Goal: Check status: Check status

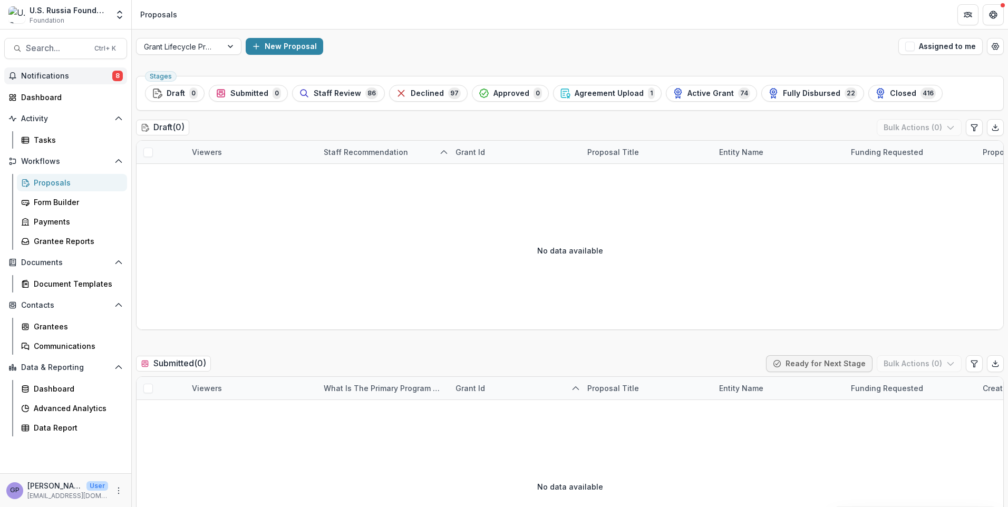
click at [38, 76] on span "Notifications" at bounding box center [66, 76] width 91 height 9
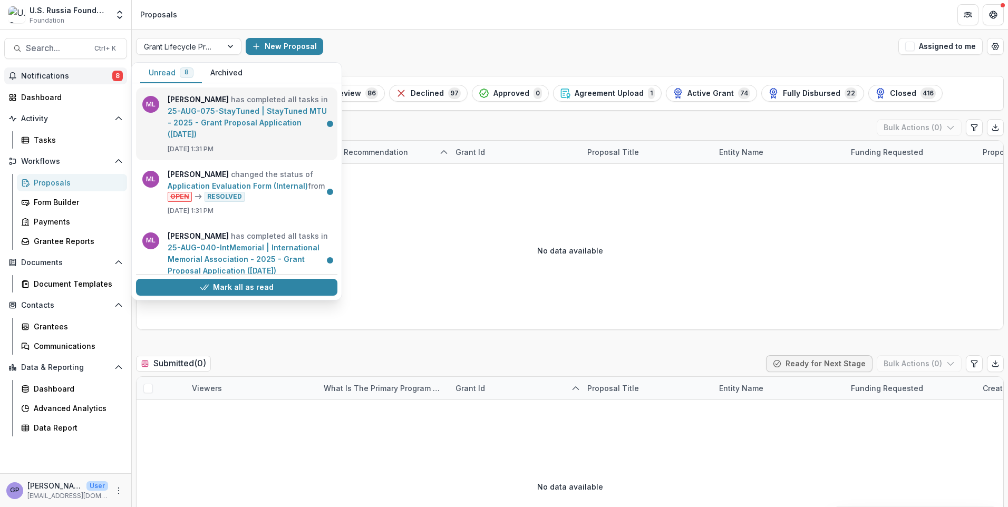
click at [230, 110] on link "25-AUG-075-StayTuned | StayTuned MTU - 2025 - Grant Proposal Application ([DATE…" at bounding box center [247, 123] width 159 height 32
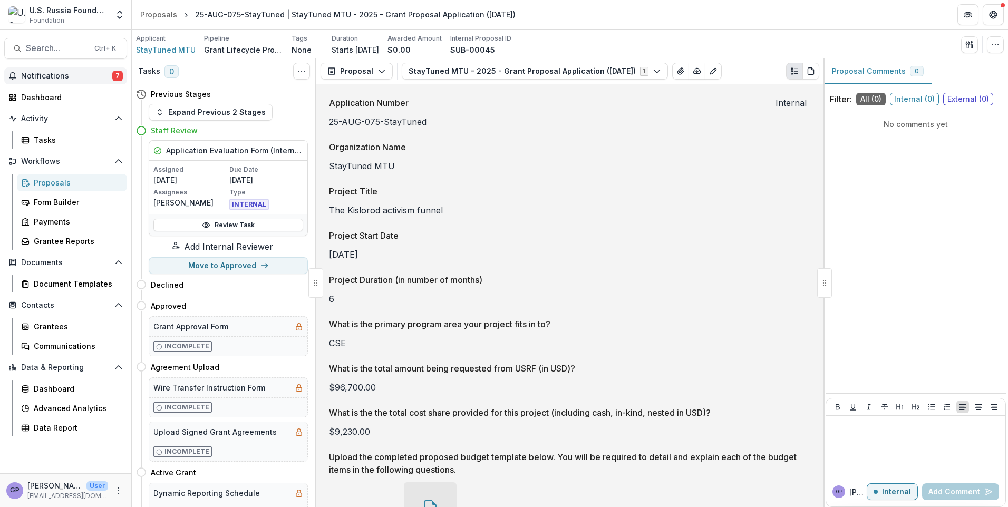
click at [117, 74] on span "7" at bounding box center [117, 76] width 11 height 11
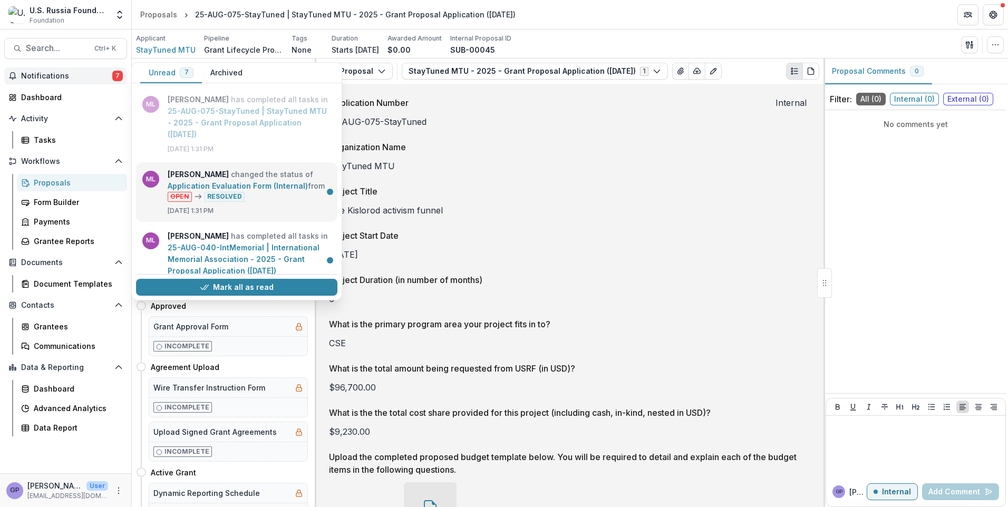
click at [220, 181] on link "Application Evaluation Form (Internal)" at bounding box center [238, 185] width 140 height 9
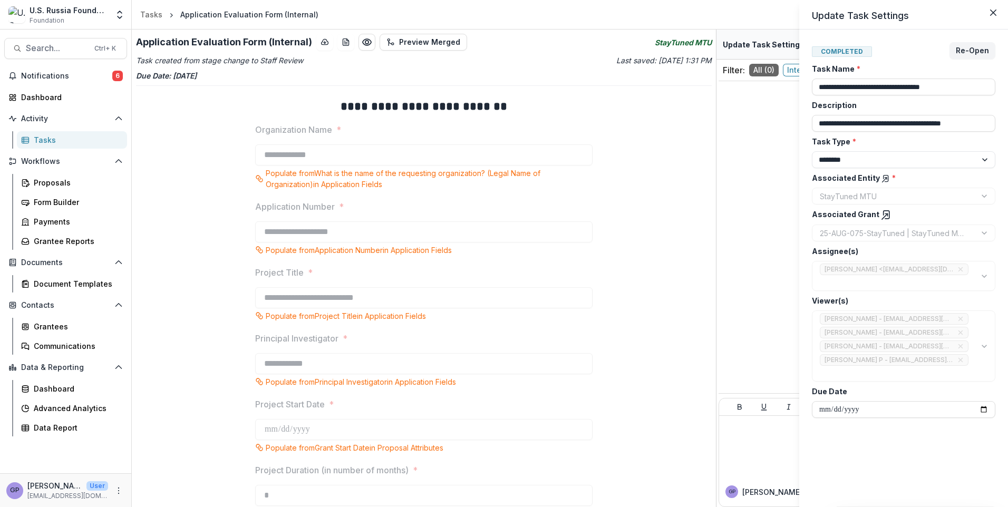
click at [115, 79] on div "**********" at bounding box center [504, 253] width 1008 height 507
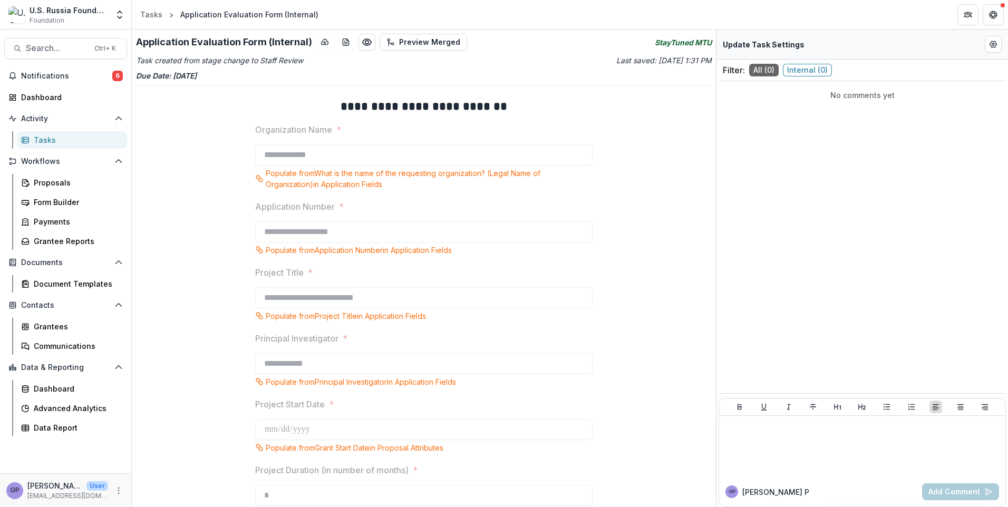
click at [115, 79] on span "6" at bounding box center [117, 76] width 11 height 11
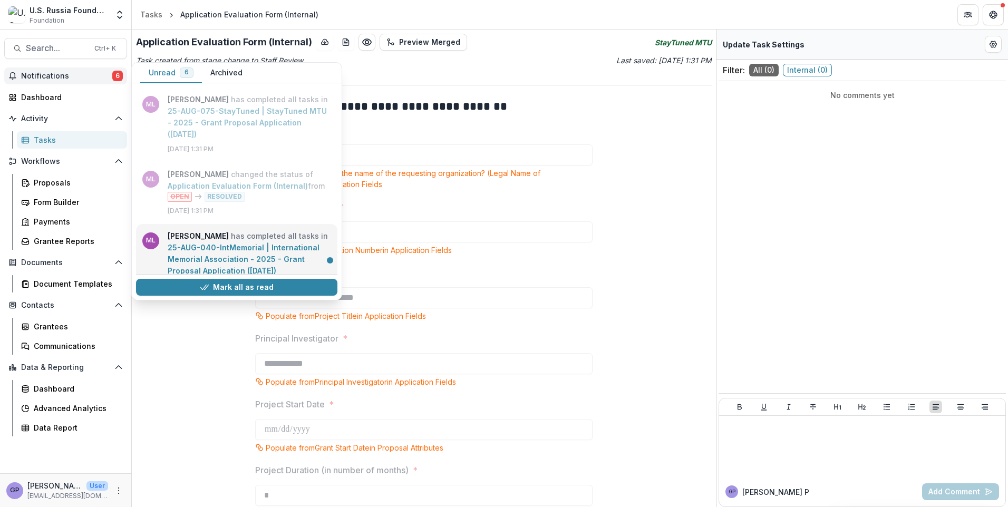
click at [240, 255] on link "25-AUG-040-IntMemorial | International Memorial Association - 2025 - Grant Prop…" at bounding box center [244, 259] width 152 height 32
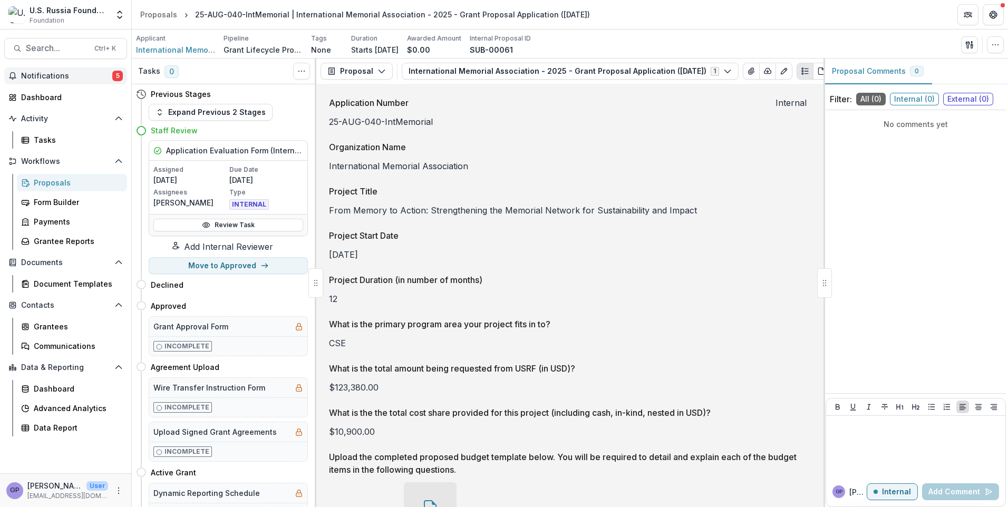
click at [119, 76] on span "5" at bounding box center [117, 76] width 11 height 11
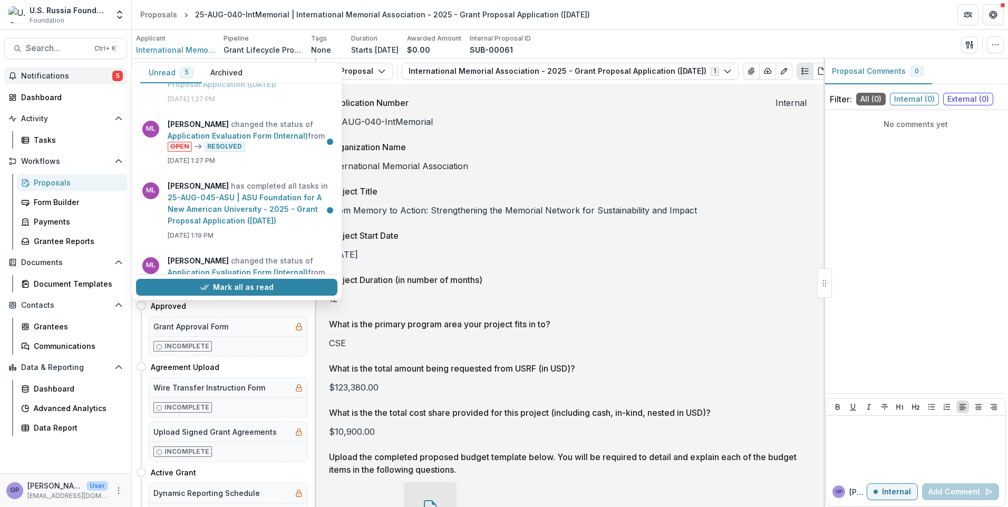
scroll to position [191, 0]
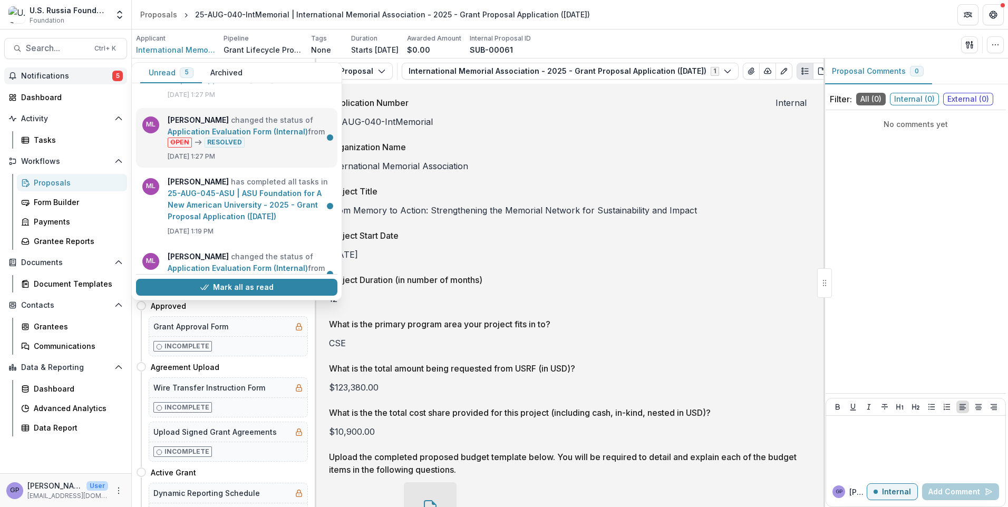
click at [238, 136] on link "Application Evaluation Form (Internal)" at bounding box center [238, 131] width 140 height 9
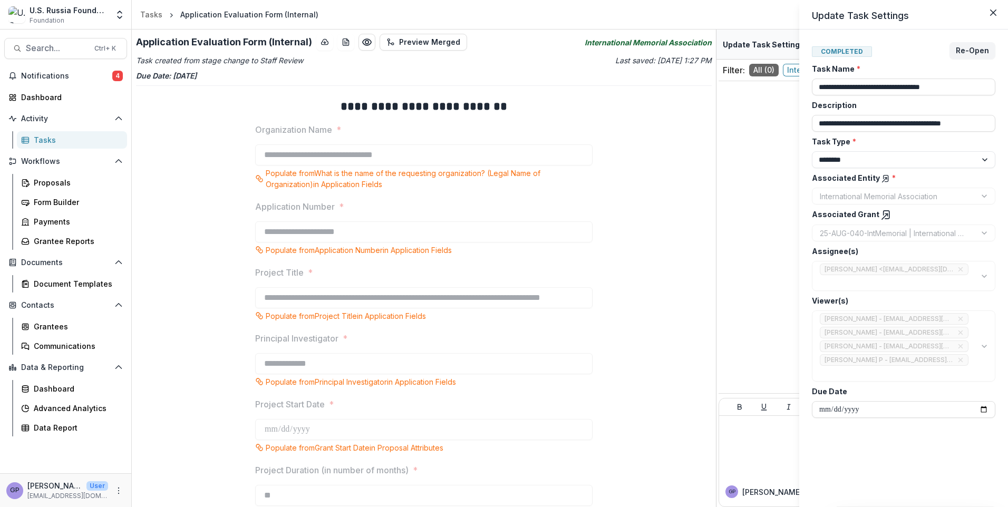
click at [114, 79] on div "**********" at bounding box center [504, 253] width 1008 height 507
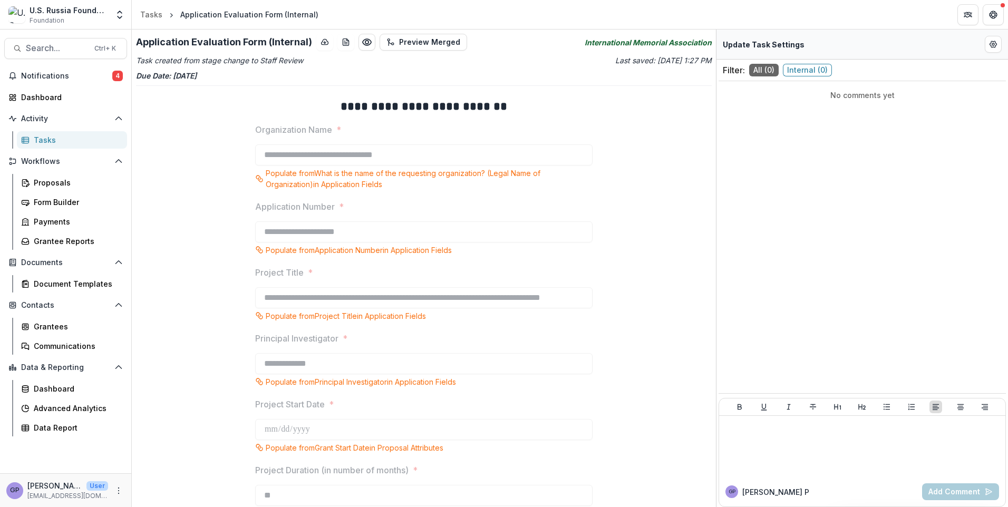
click at [114, 79] on span "4" at bounding box center [117, 76] width 11 height 11
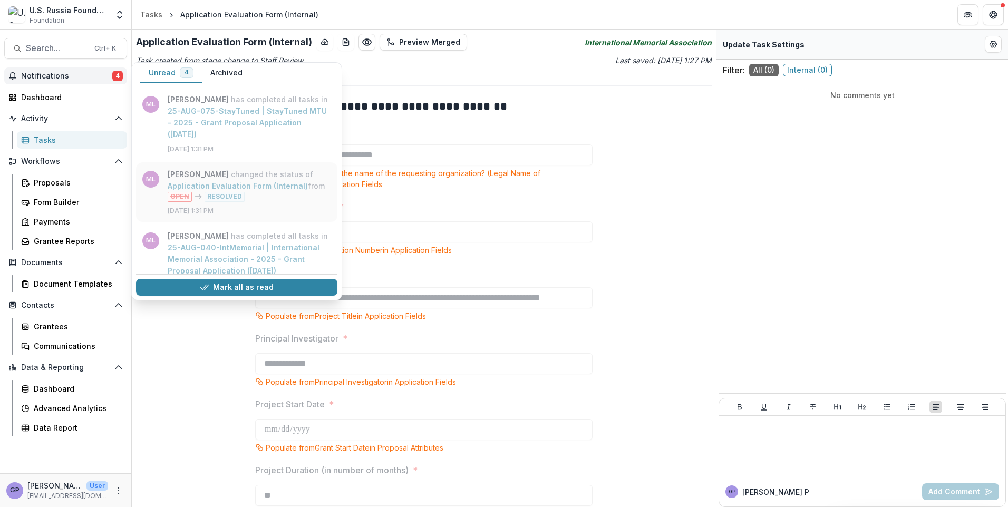
scroll to position [209, 0]
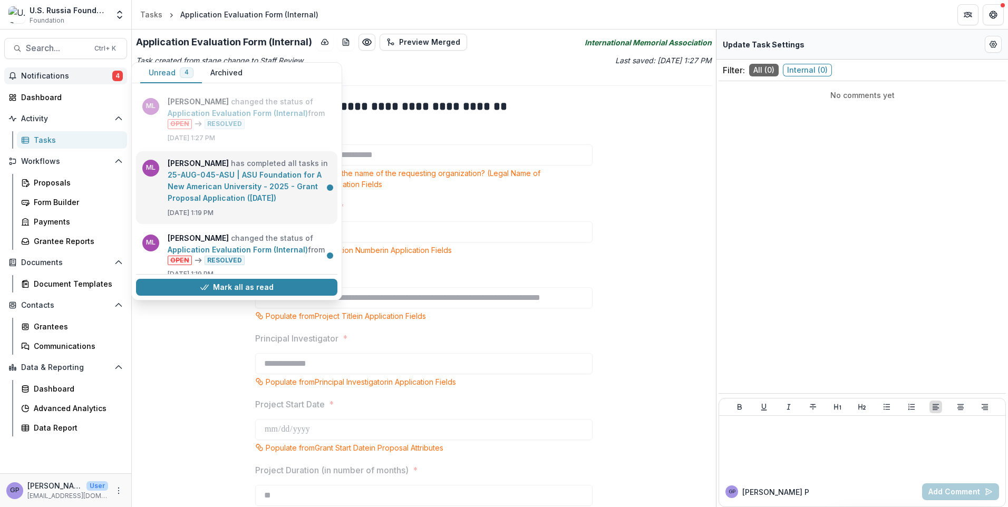
click at [244, 185] on link "25-AUG-045-ASU | ASU Foundation for A New American University - 2025 - Grant Pr…" at bounding box center [245, 186] width 154 height 32
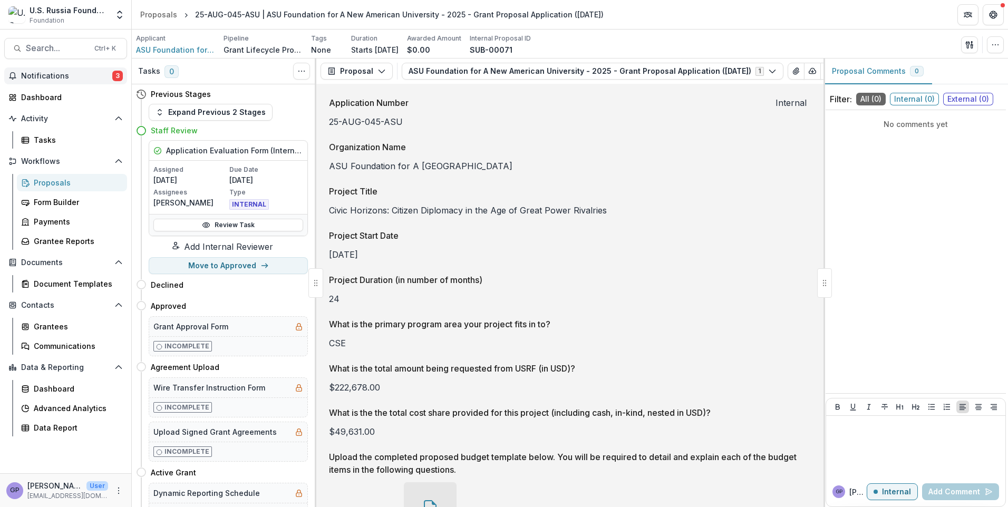
click at [118, 79] on span "3" at bounding box center [117, 76] width 11 height 11
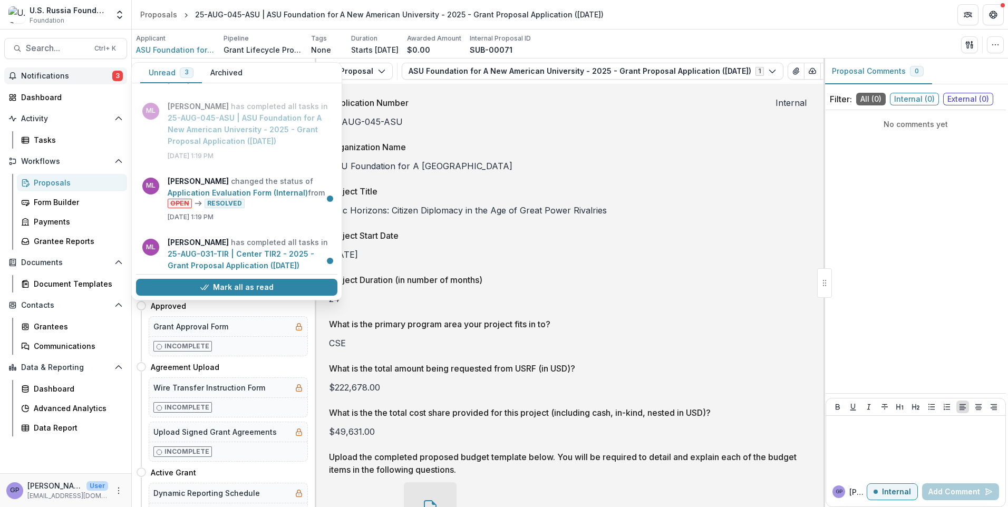
scroll to position [267, 0]
click at [233, 197] on link "Application Evaluation Form (Internal)" at bounding box center [238, 192] width 140 height 9
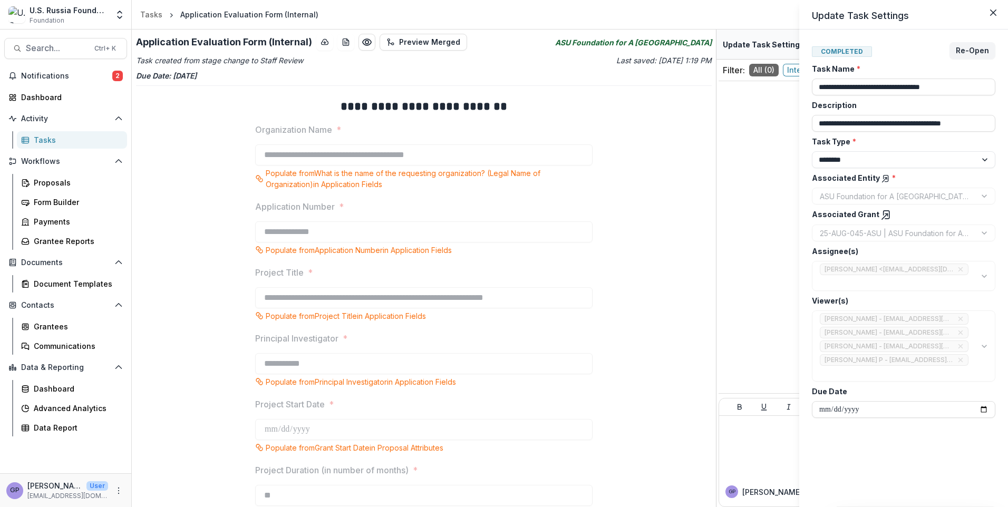
click at [118, 78] on div "**********" at bounding box center [504, 253] width 1008 height 507
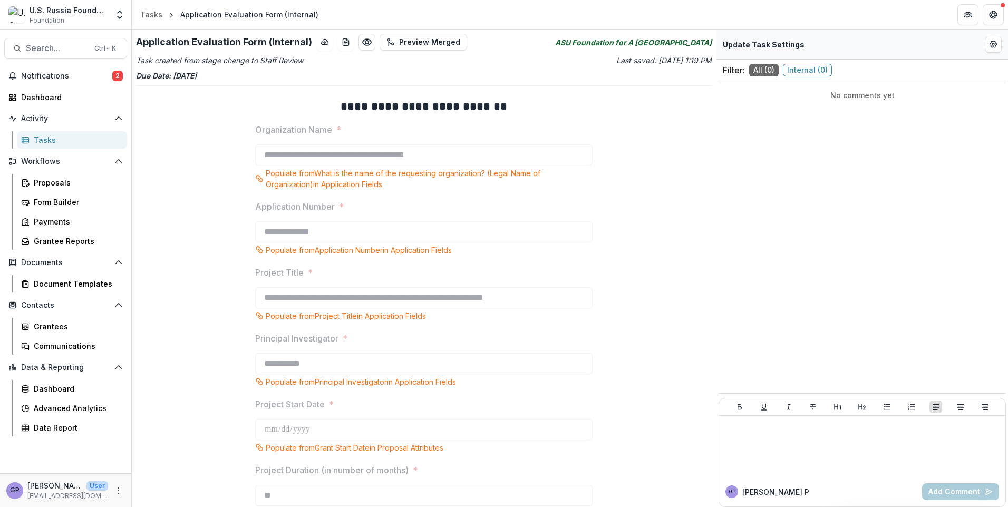
click at [118, 78] on span "2" at bounding box center [117, 76] width 11 height 11
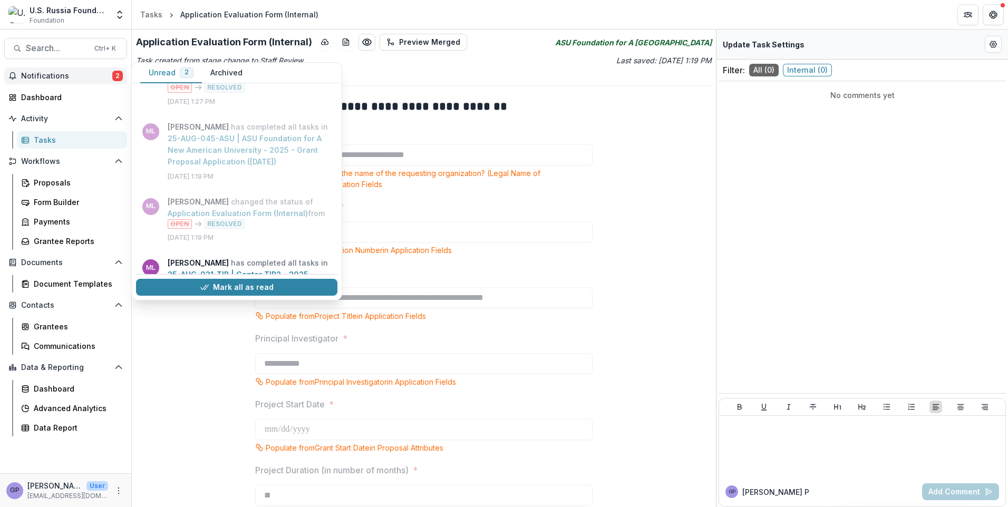
scroll to position [347, 0]
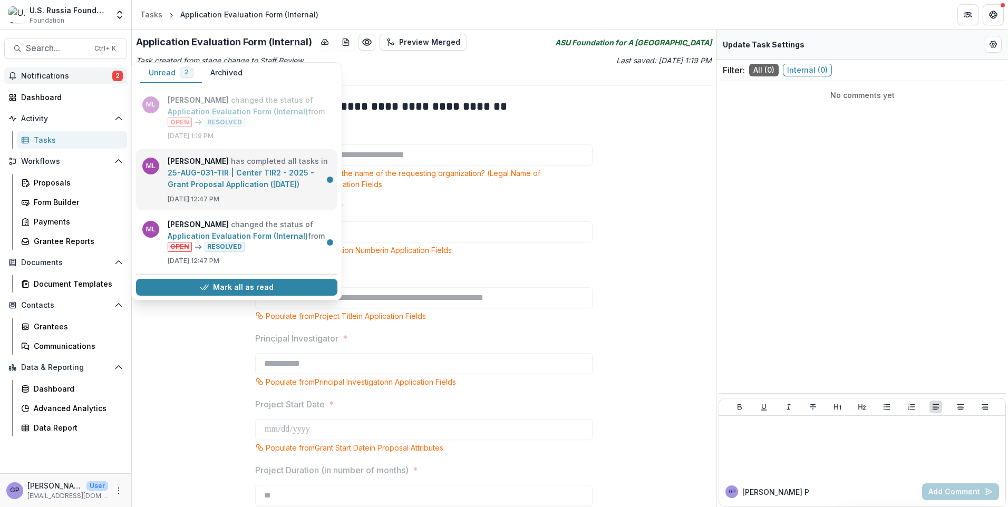
click at [260, 182] on link "25-AUG-031-TIR | Center TIR2 - 2025 - Grant Proposal Application ([DATE])" at bounding box center [241, 178] width 147 height 21
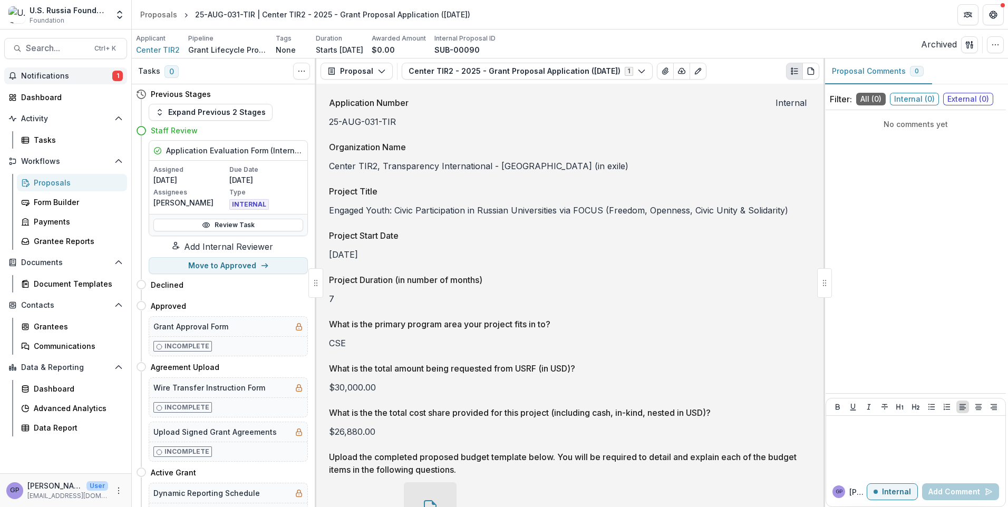
click at [116, 75] on span "1" at bounding box center [117, 76] width 11 height 11
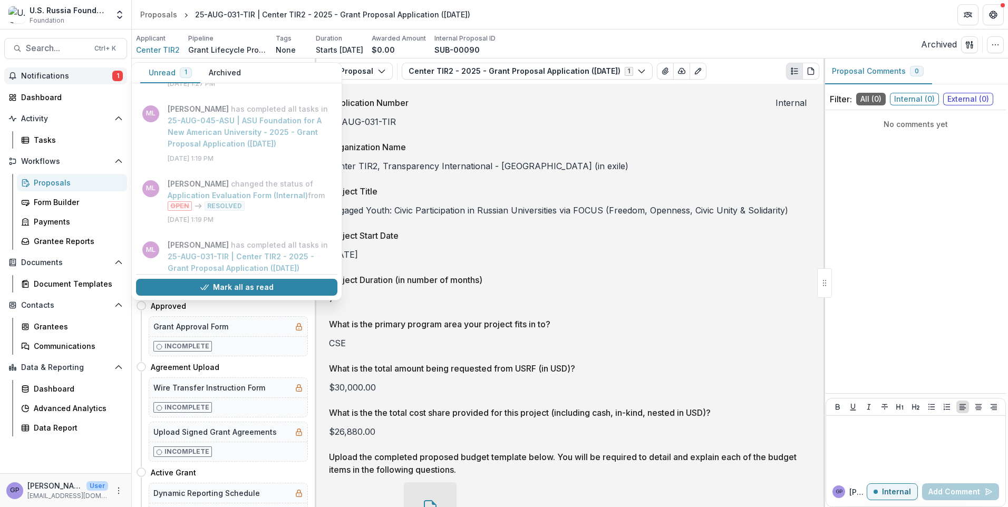
scroll to position [347, 0]
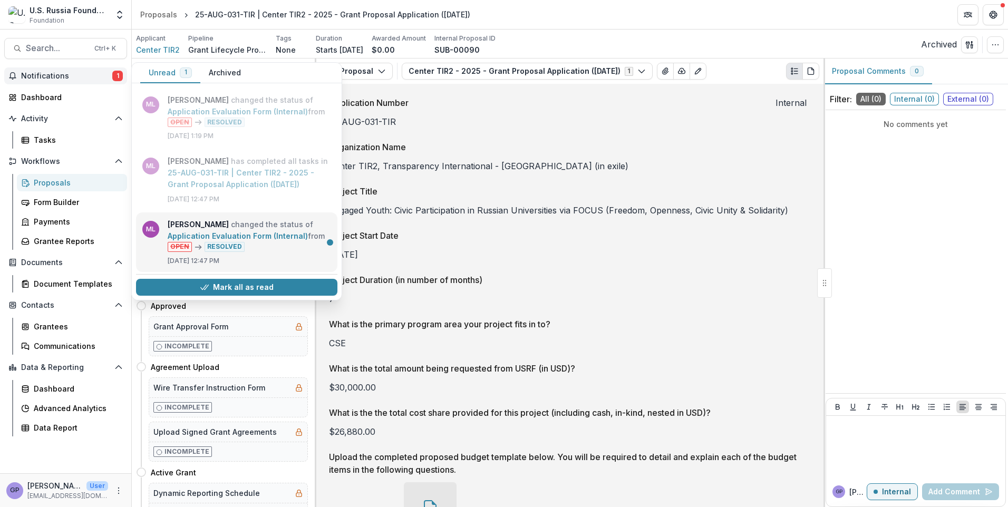
click at [241, 235] on link "Application Evaluation Form (Internal)" at bounding box center [238, 235] width 140 height 9
